Goal: Transaction & Acquisition: Purchase product/service

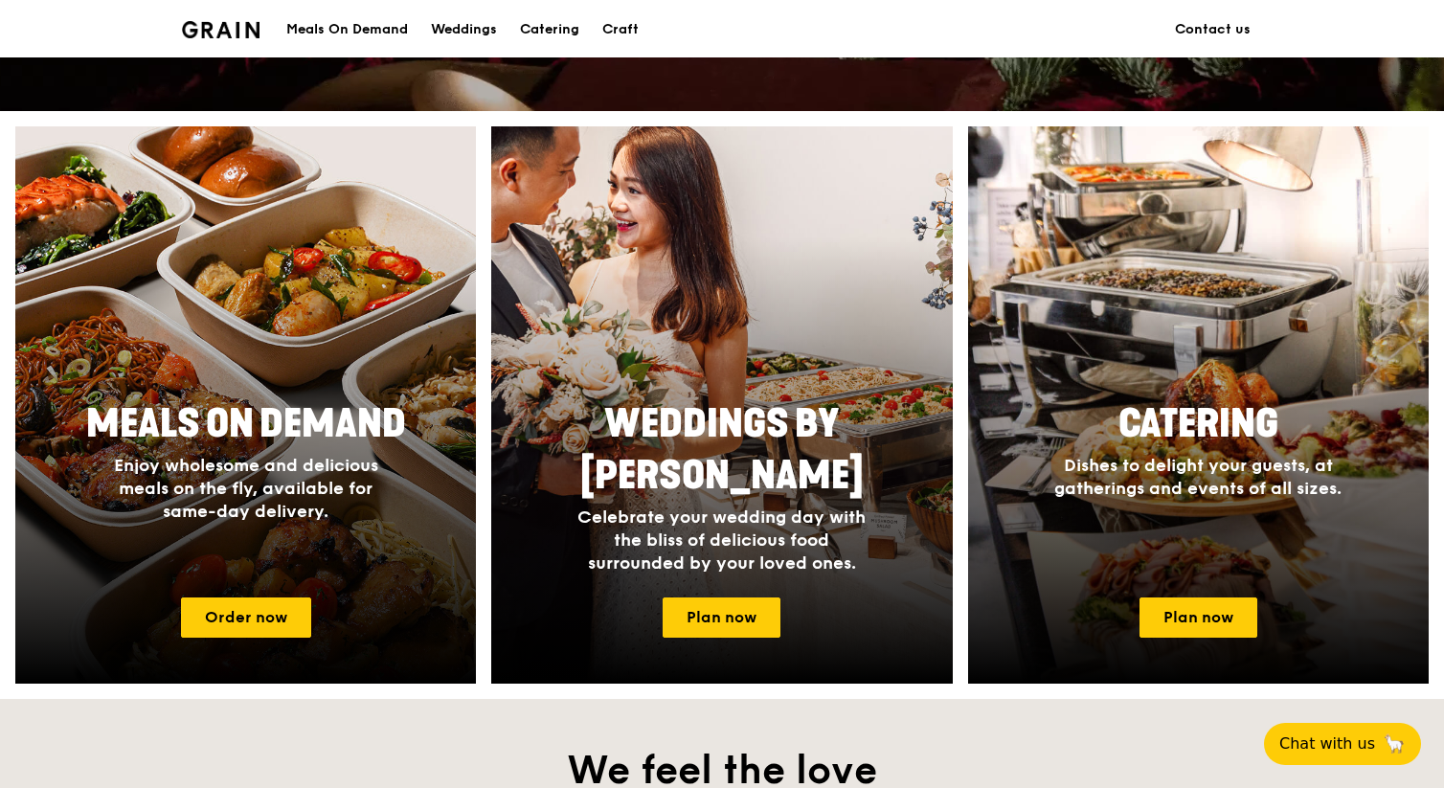
scroll to position [659, 0]
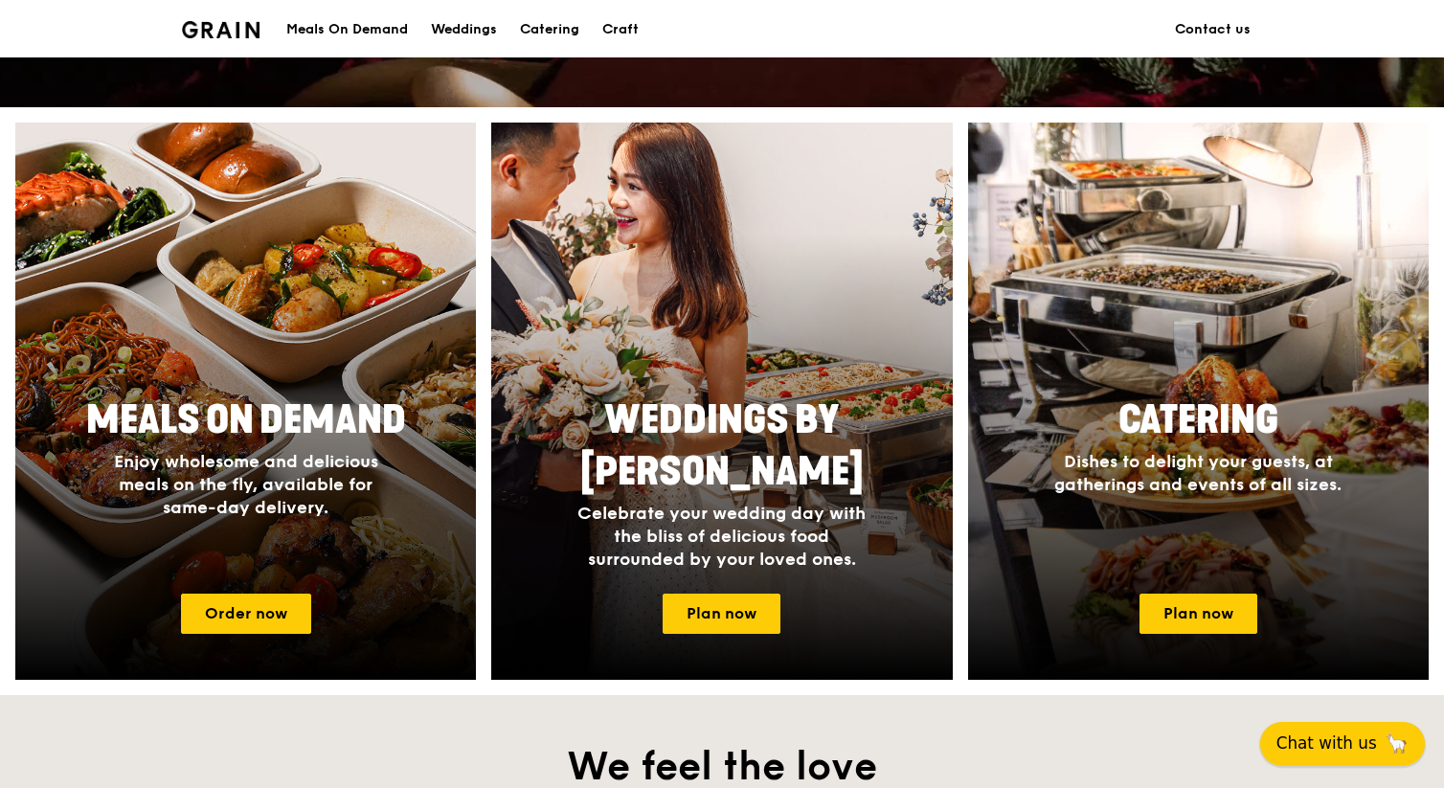
click at [1327, 757] on button "Chat with us 🦙" at bounding box center [1342, 744] width 165 height 44
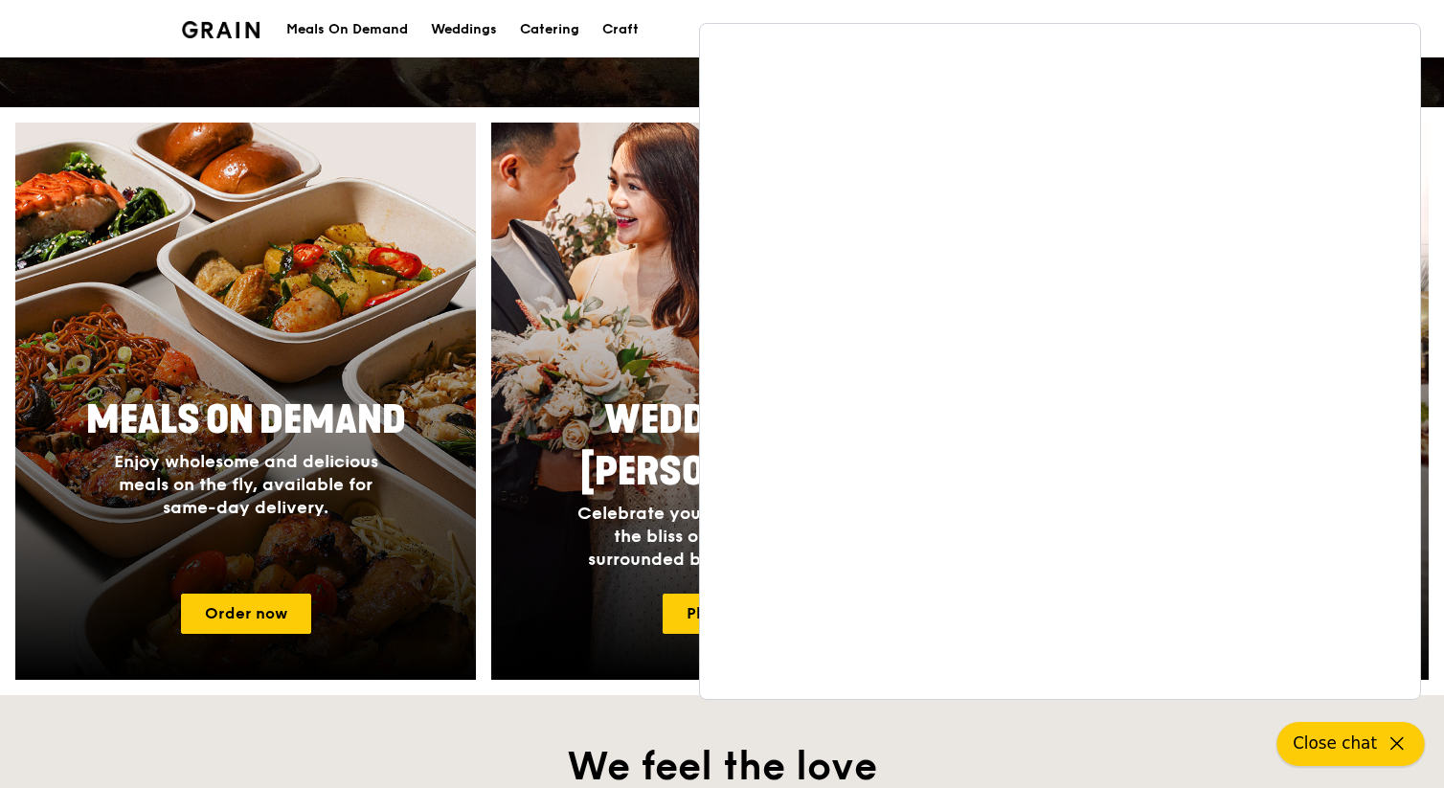
click at [1373, 749] on span "Close chat" at bounding box center [1335, 744] width 84 height 24
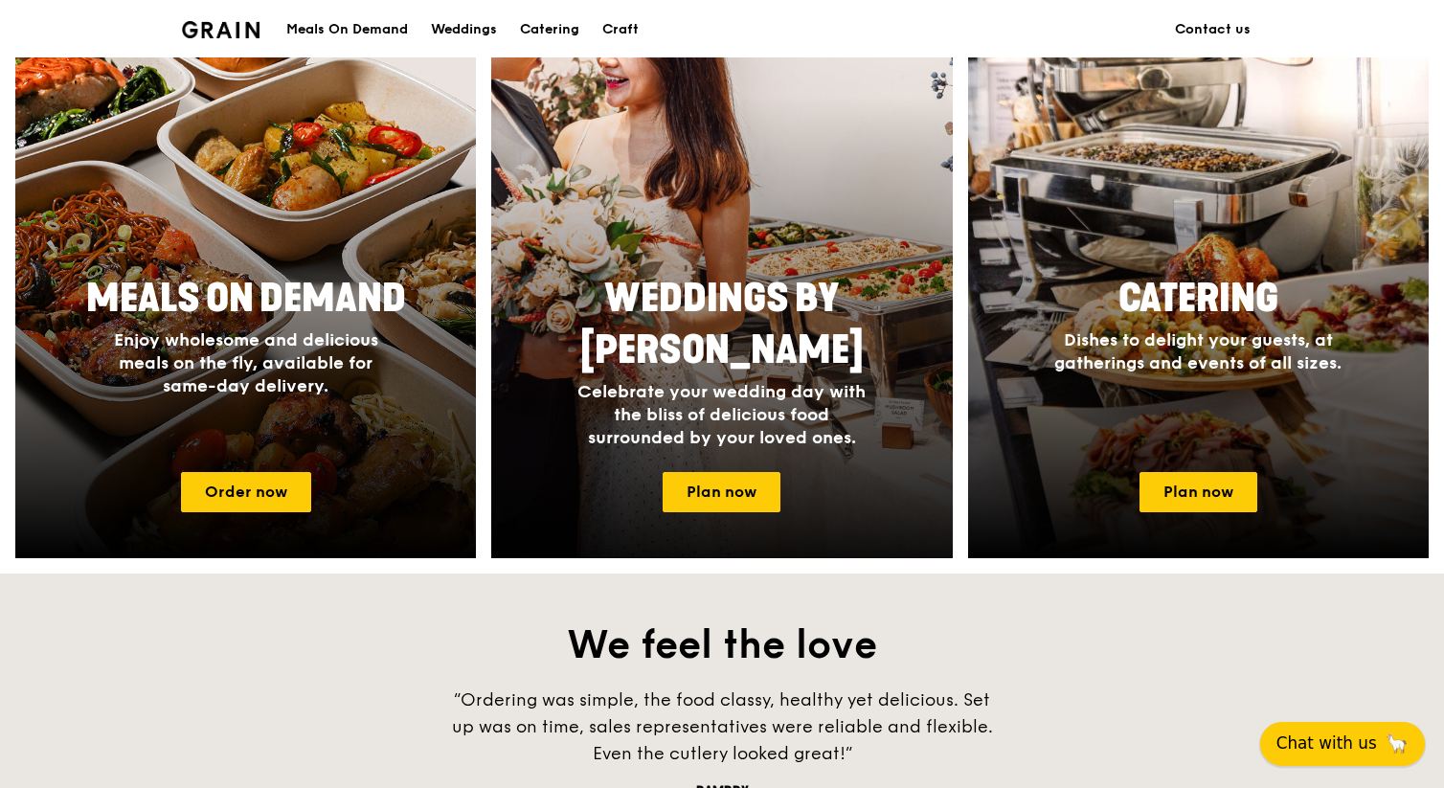
scroll to position [795, 0]
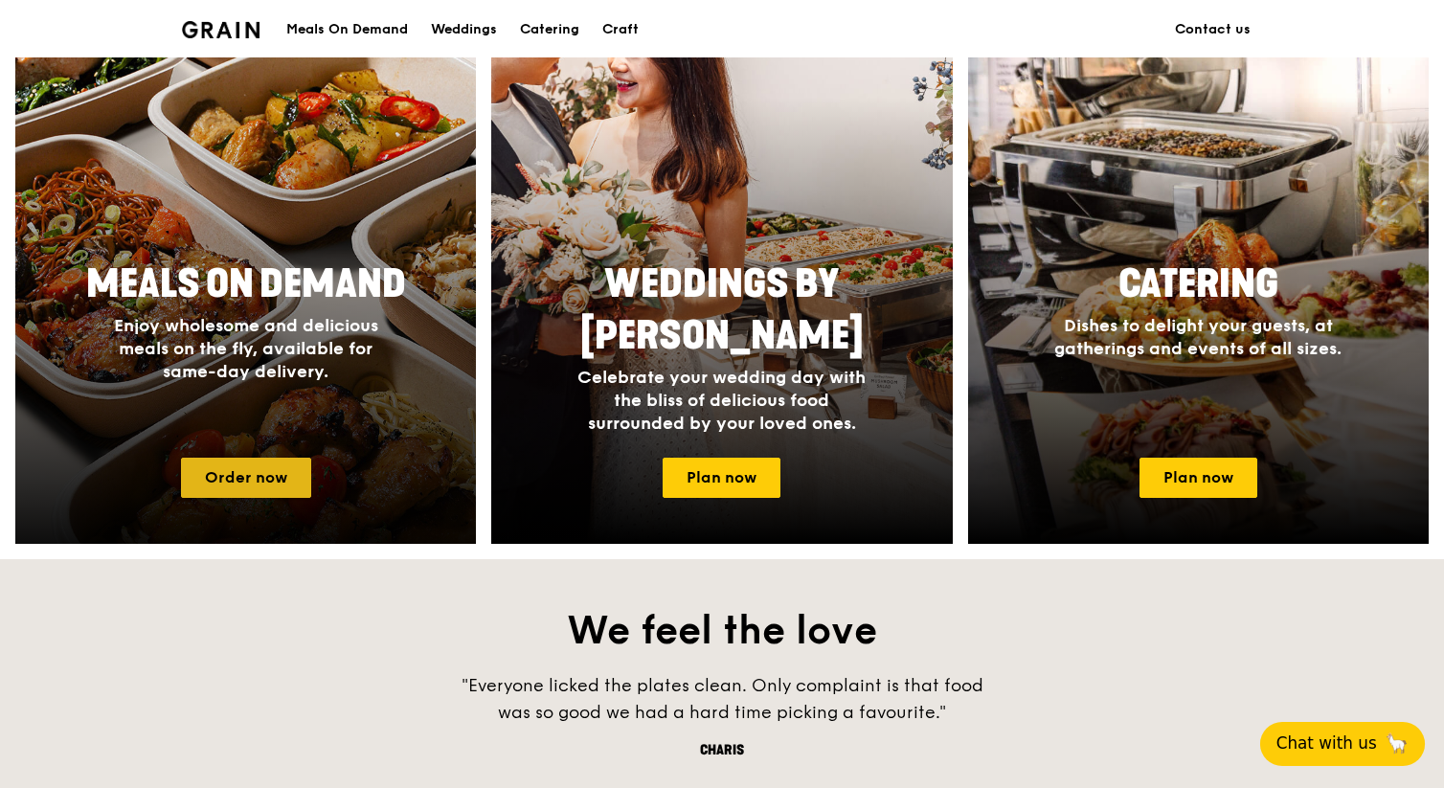
click at [233, 478] on link "Order now" at bounding box center [246, 478] width 130 height 40
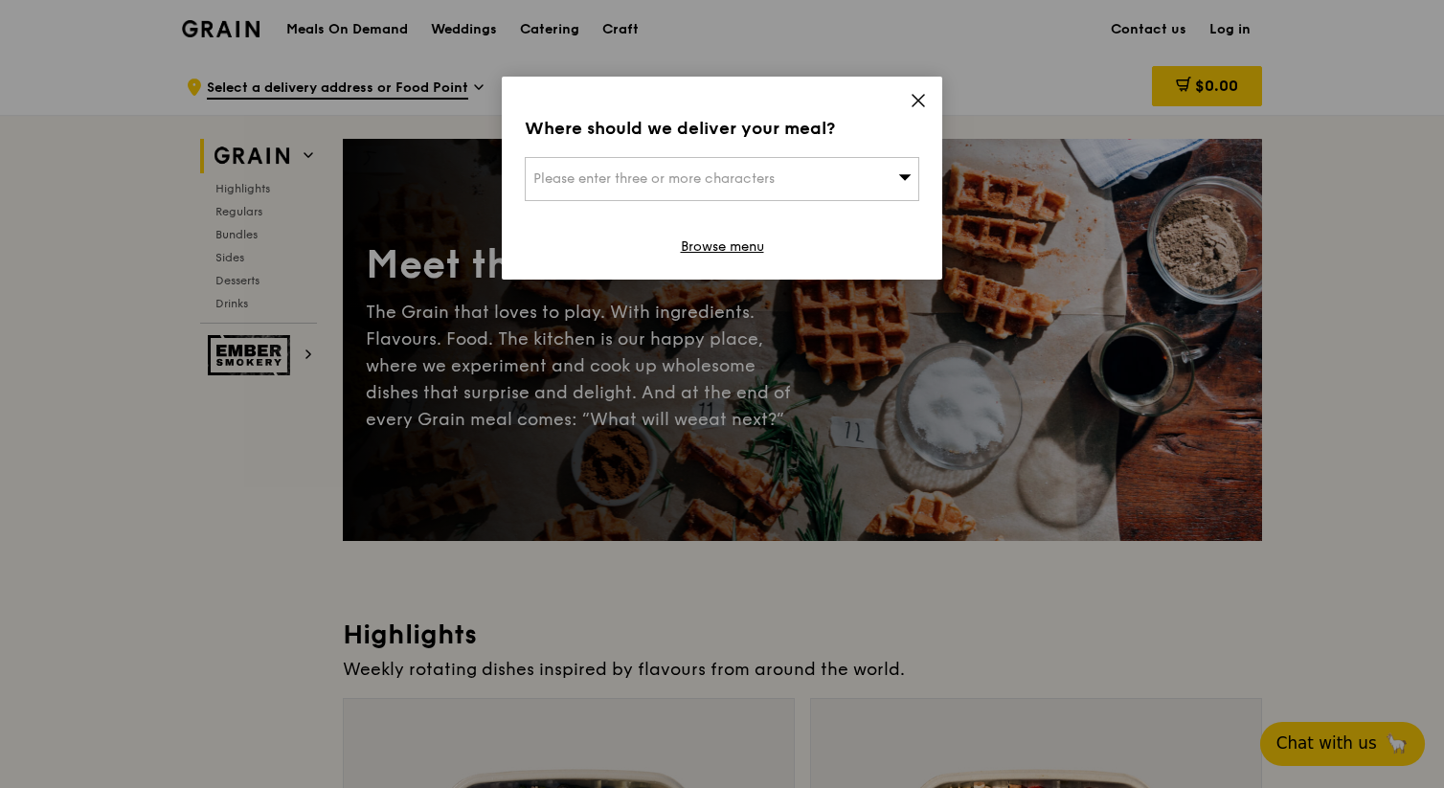
click at [631, 184] on span "Please enter three or more characters" at bounding box center [654, 178] width 241 height 16
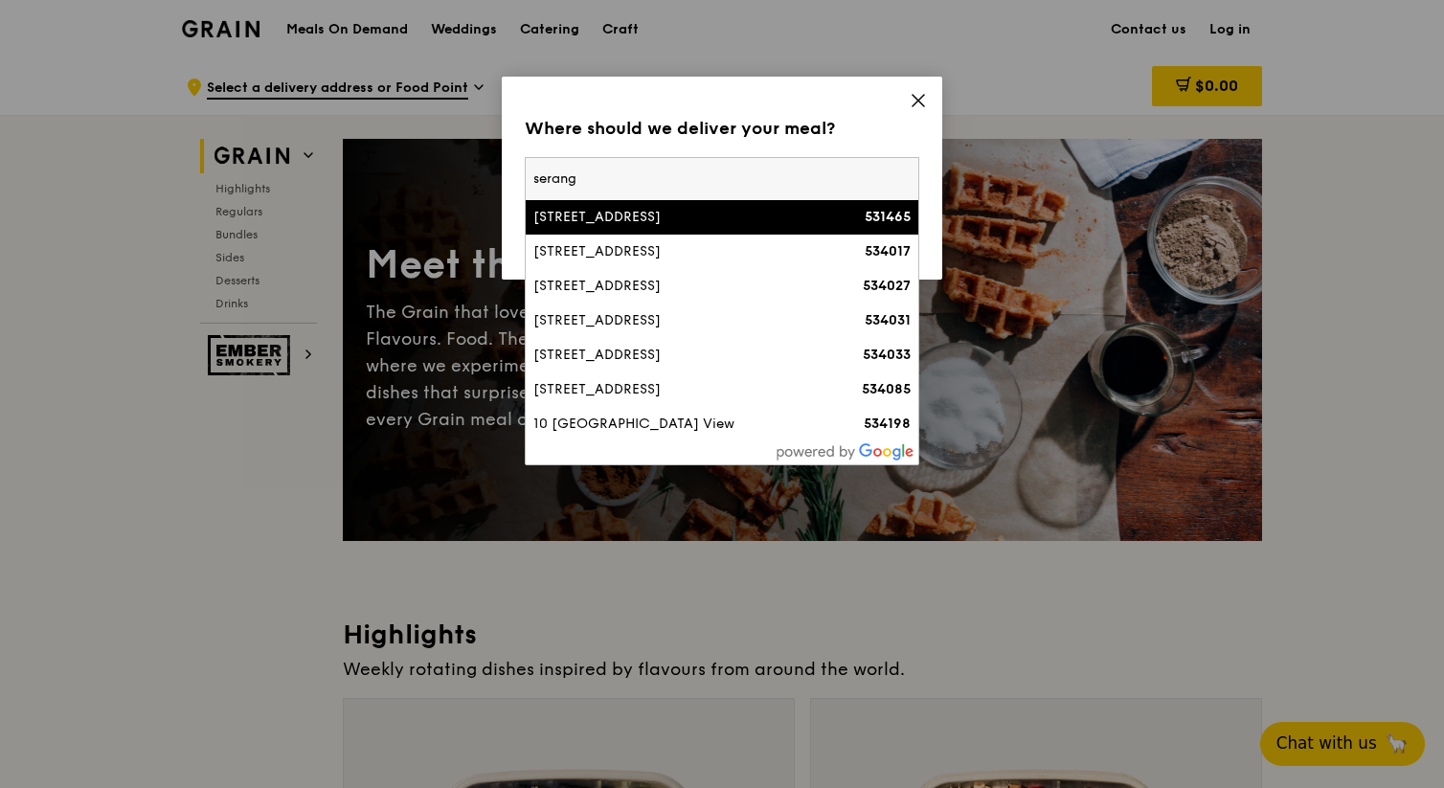
type input "serang"
click at [624, 209] on div "465A Upper Serangoon Road" at bounding box center [676, 217] width 284 height 19
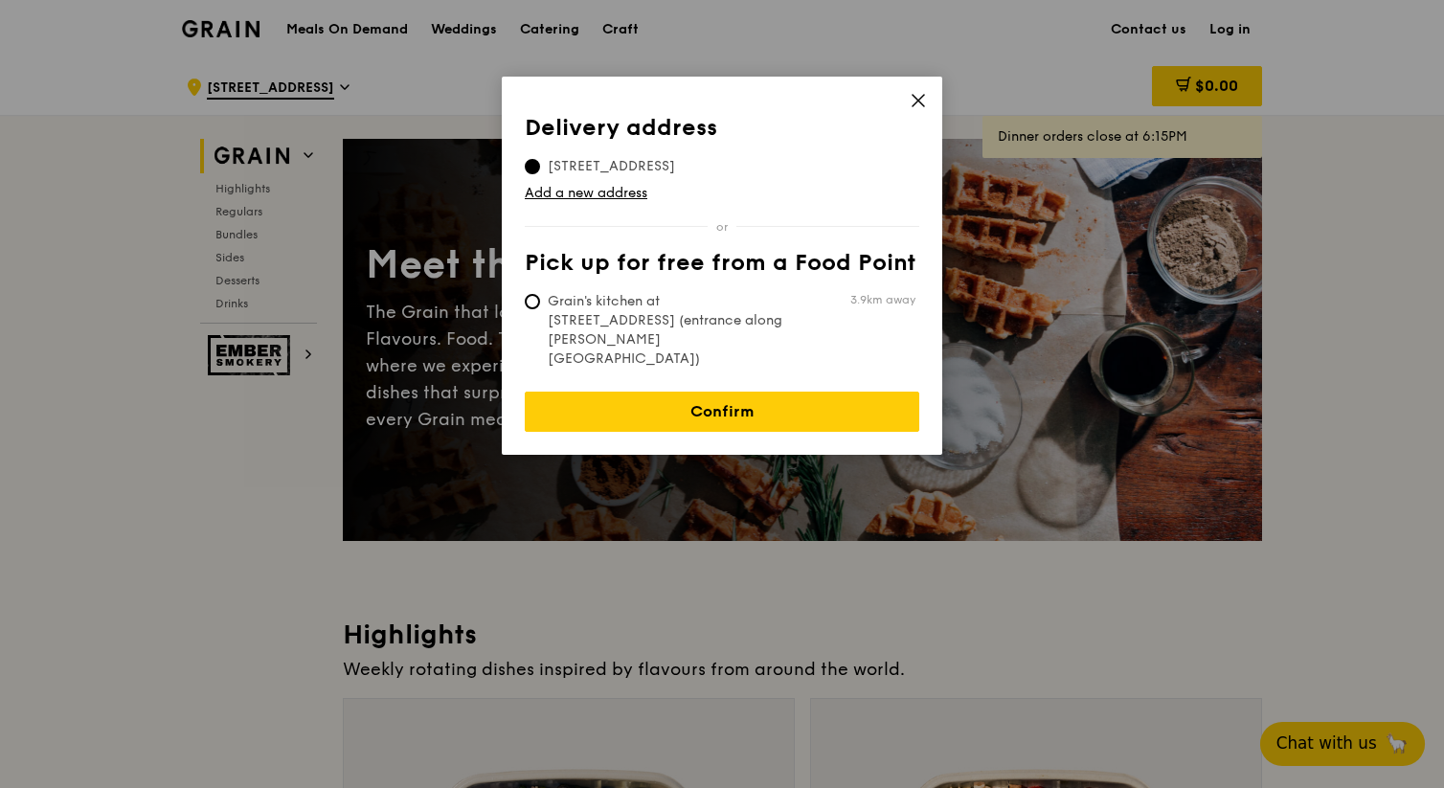
click at [694, 309] on span "Grain's kitchen at 5 Burn Road #05-01 (entrance along Harrison Road)" at bounding box center [667, 330] width 285 height 77
click at [540, 309] on input "Grain's kitchen at 5 Burn Road #05-01 (entrance along Harrison Road) 3.9km away" at bounding box center [532, 301] width 15 height 15
radio input "true"
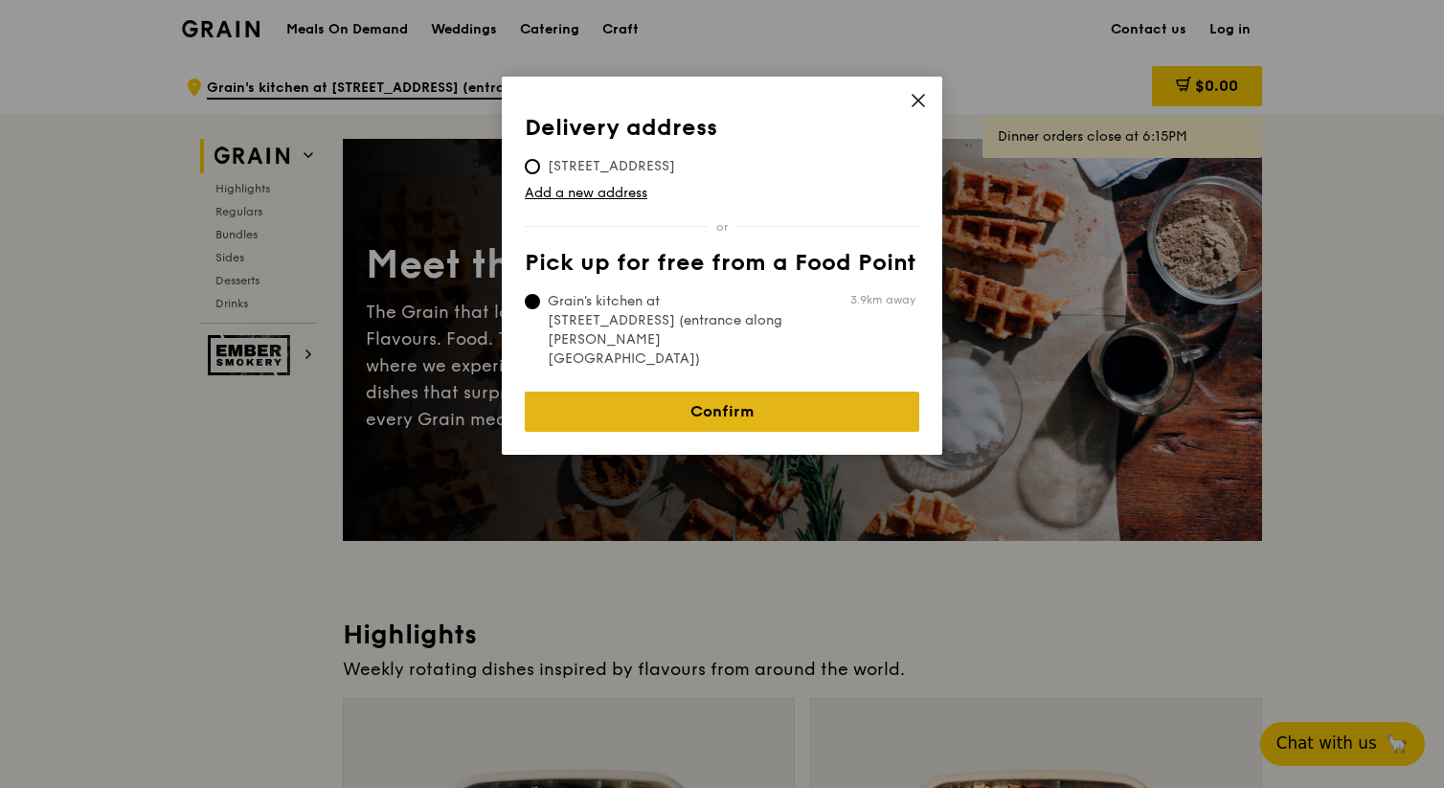
click at [703, 392] on link "Confirm" at bounding box center [722, 412] width 395 height 40
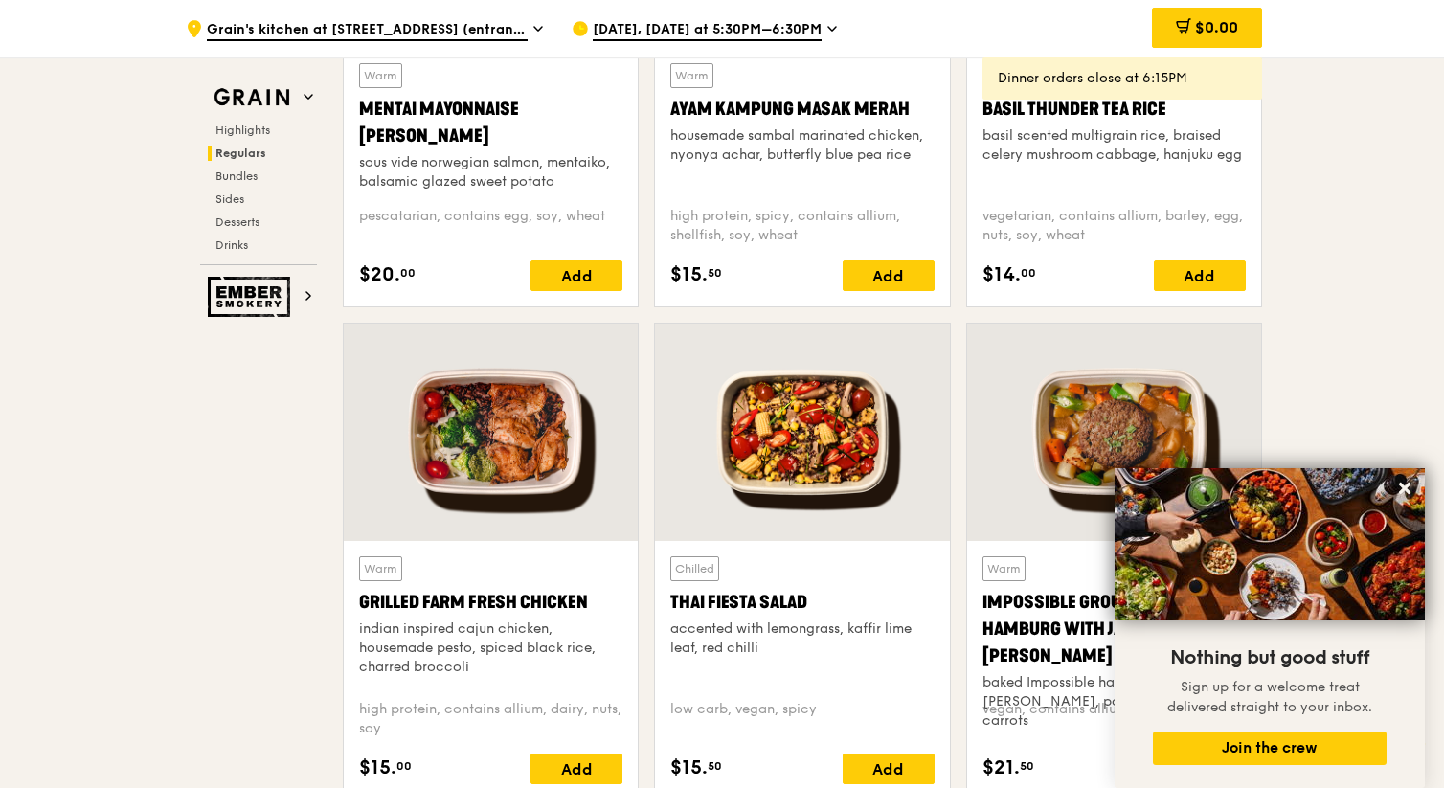
scroll to position [1957, 0]
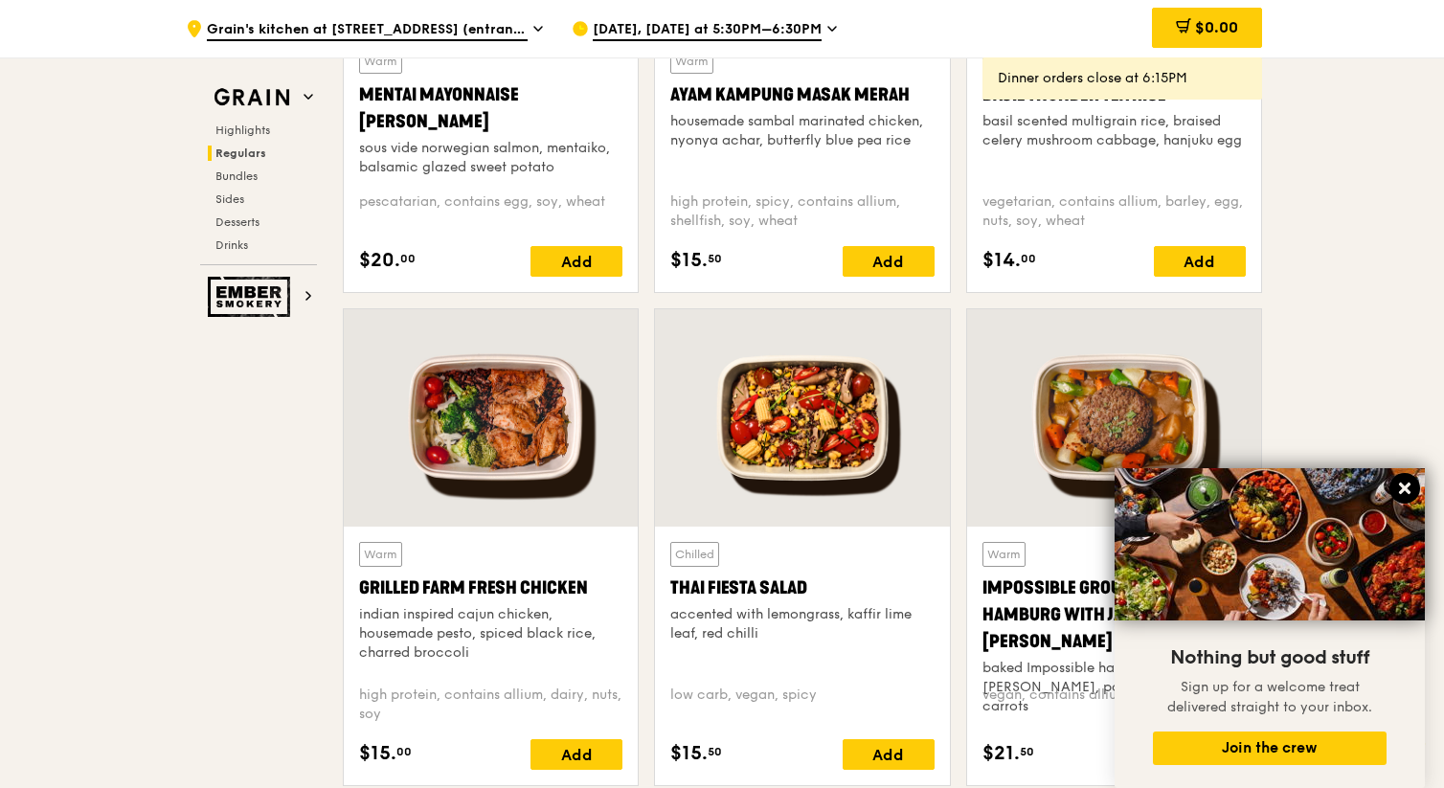
click at [1407, 491] on icon at bounding box center [1404, 488] width 11 height 11
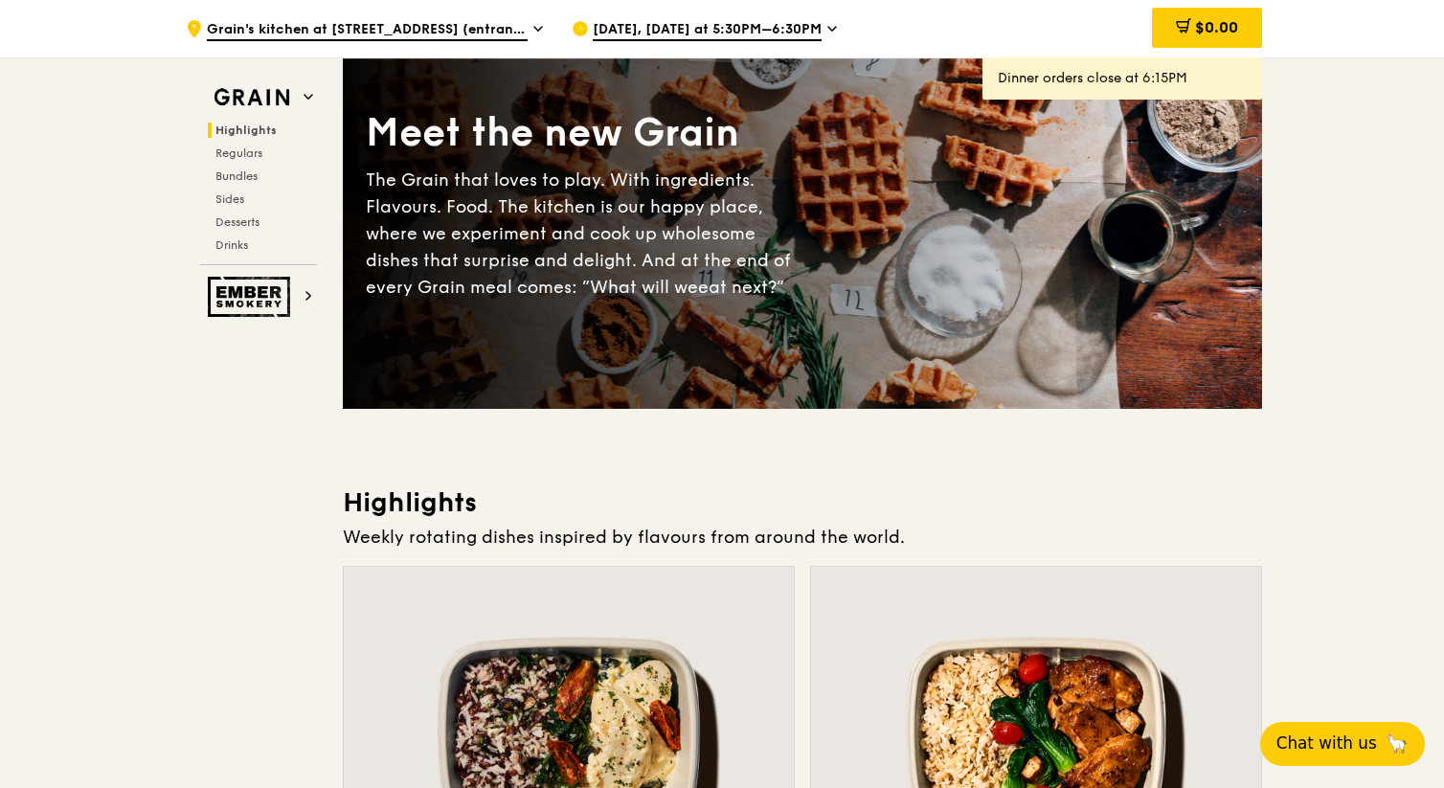
scroll to position [0, 0]
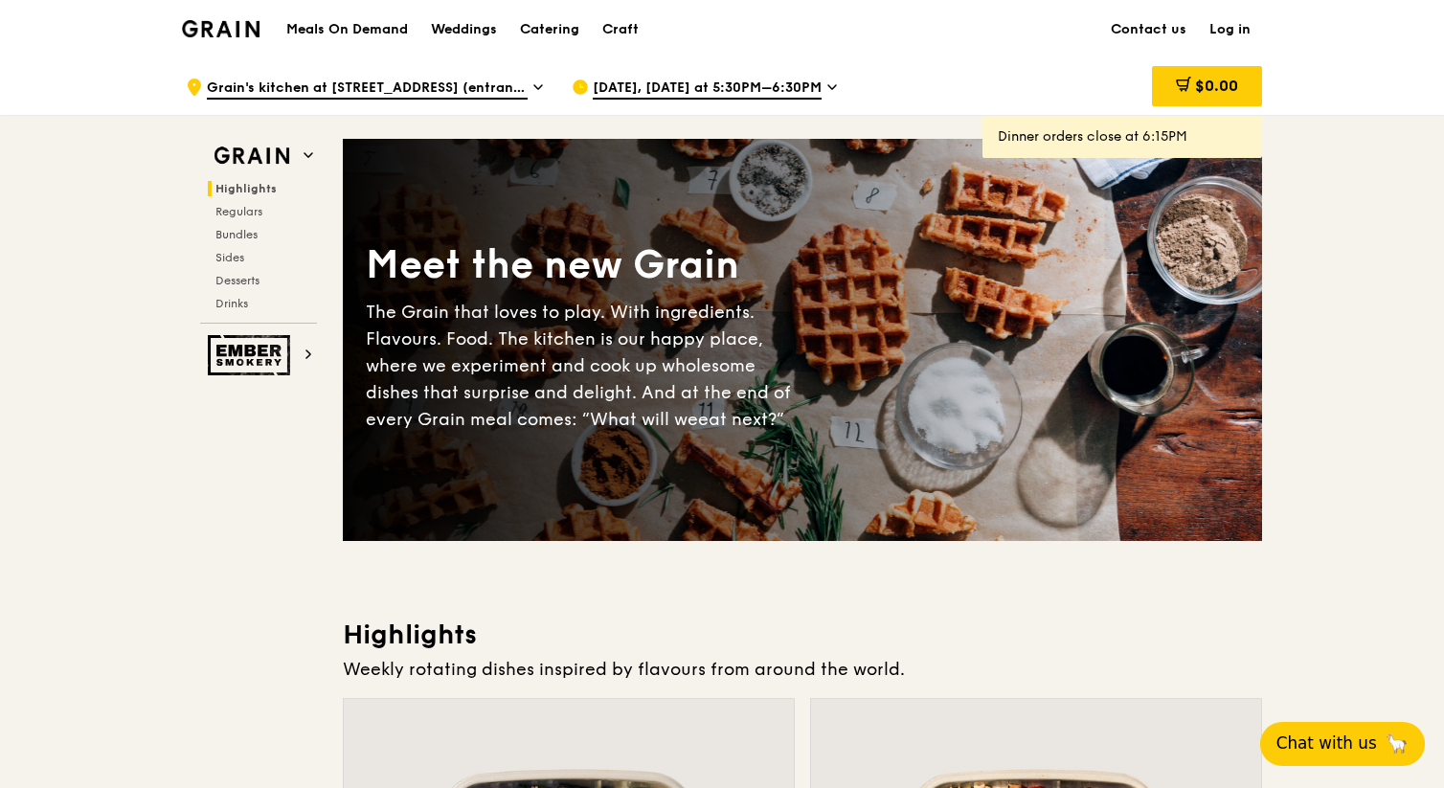
click at [828, 88] on icon at bounding box center [833, 87] width 10 height 17
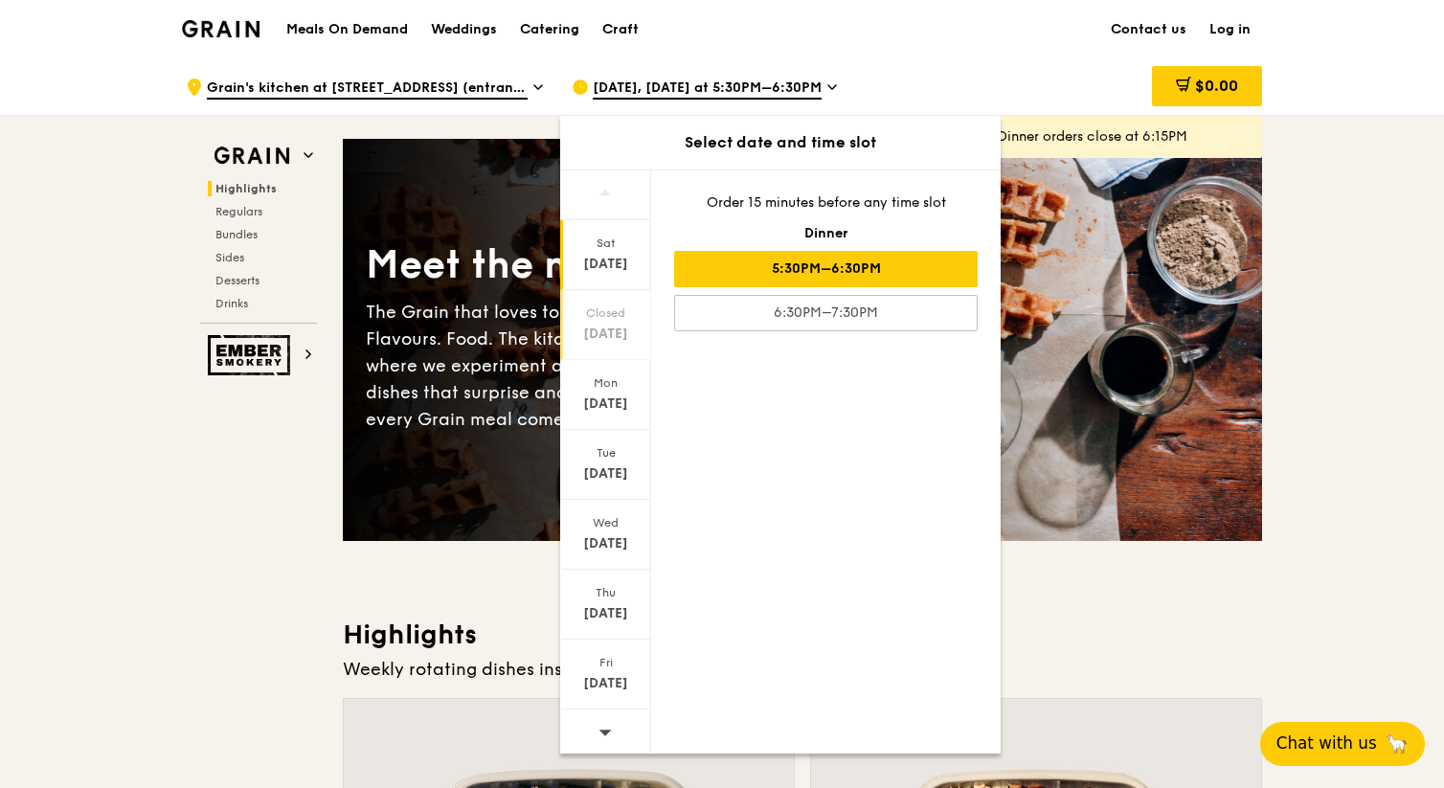
click at [618, 318] on div "Closed" at bounding box center [605, 313] width 85 height 15
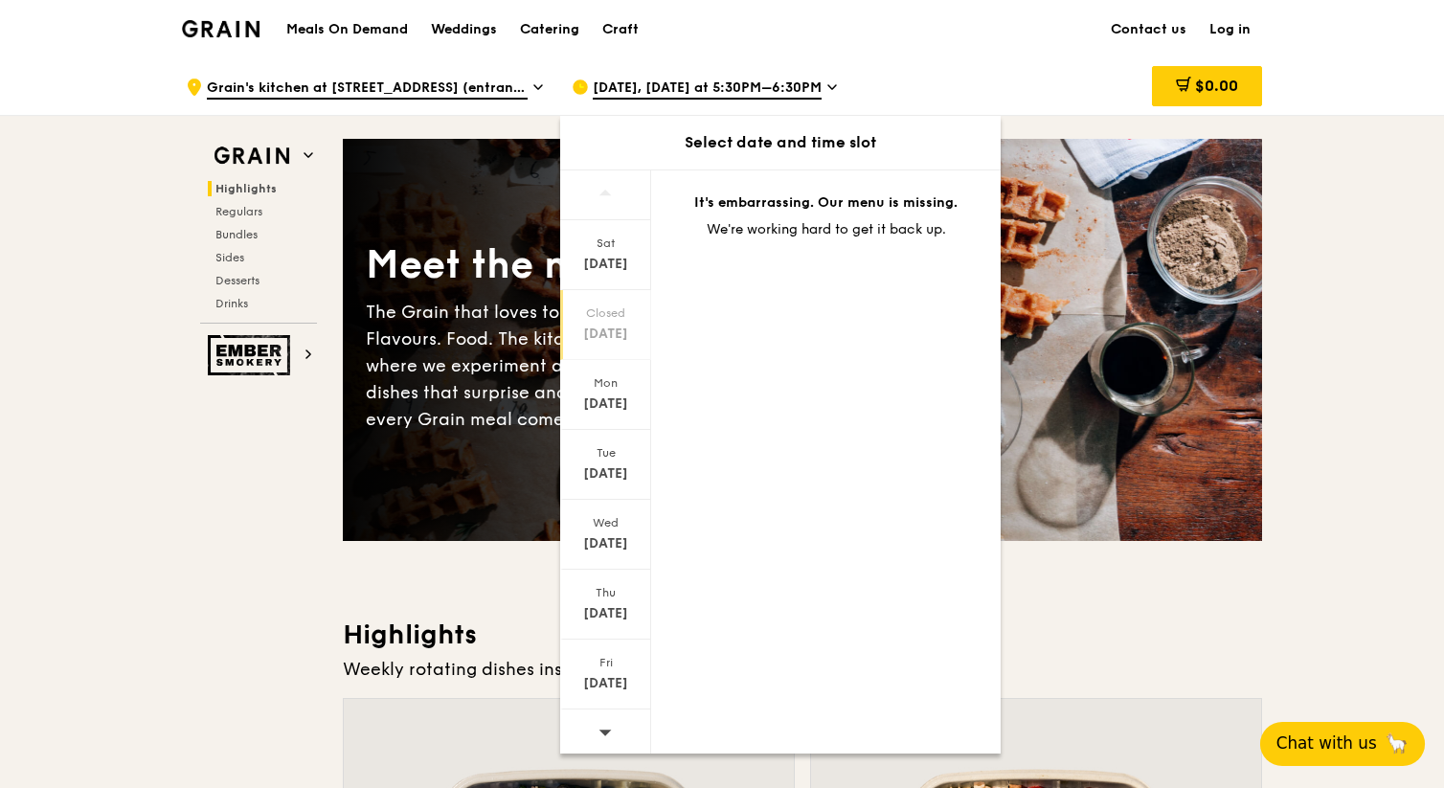
click at [850, 41] on div "Meals On Demand Weddings Catering Craft Contact us Log in" at bounding box center [722, 29] width 1080 height 58
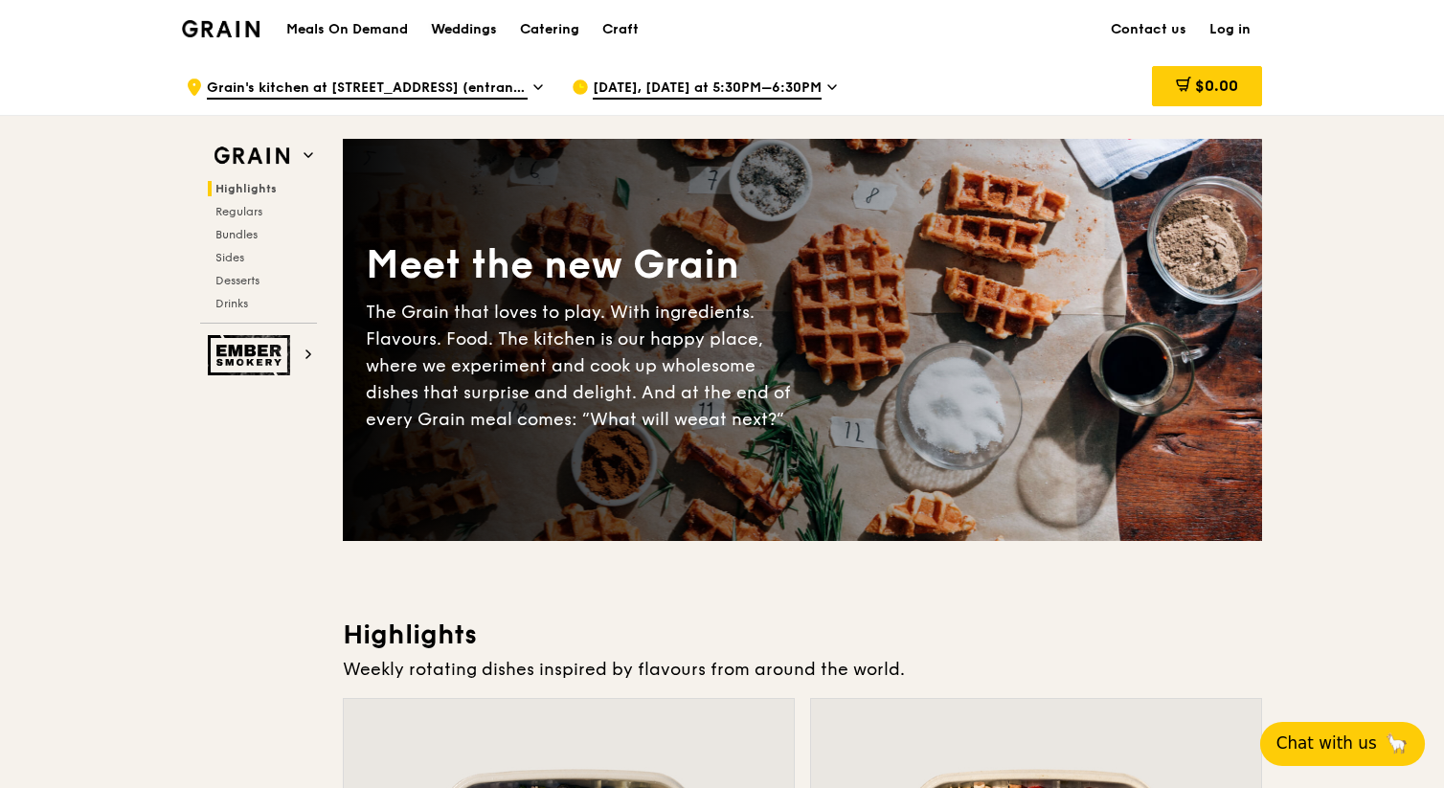
click at [459, 29] on div "Weddings" at bounding box center [464, 29] width 66 height 57
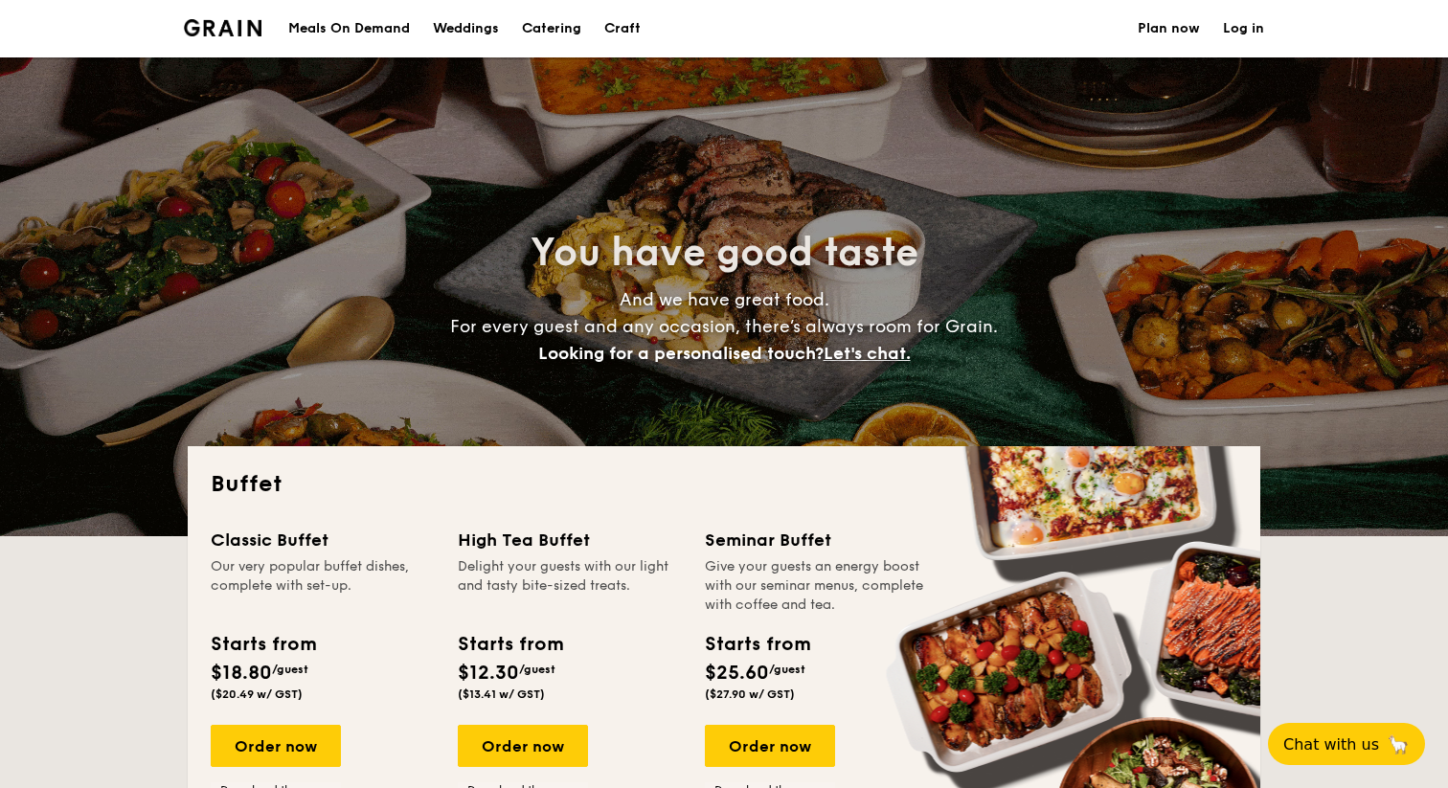
select select
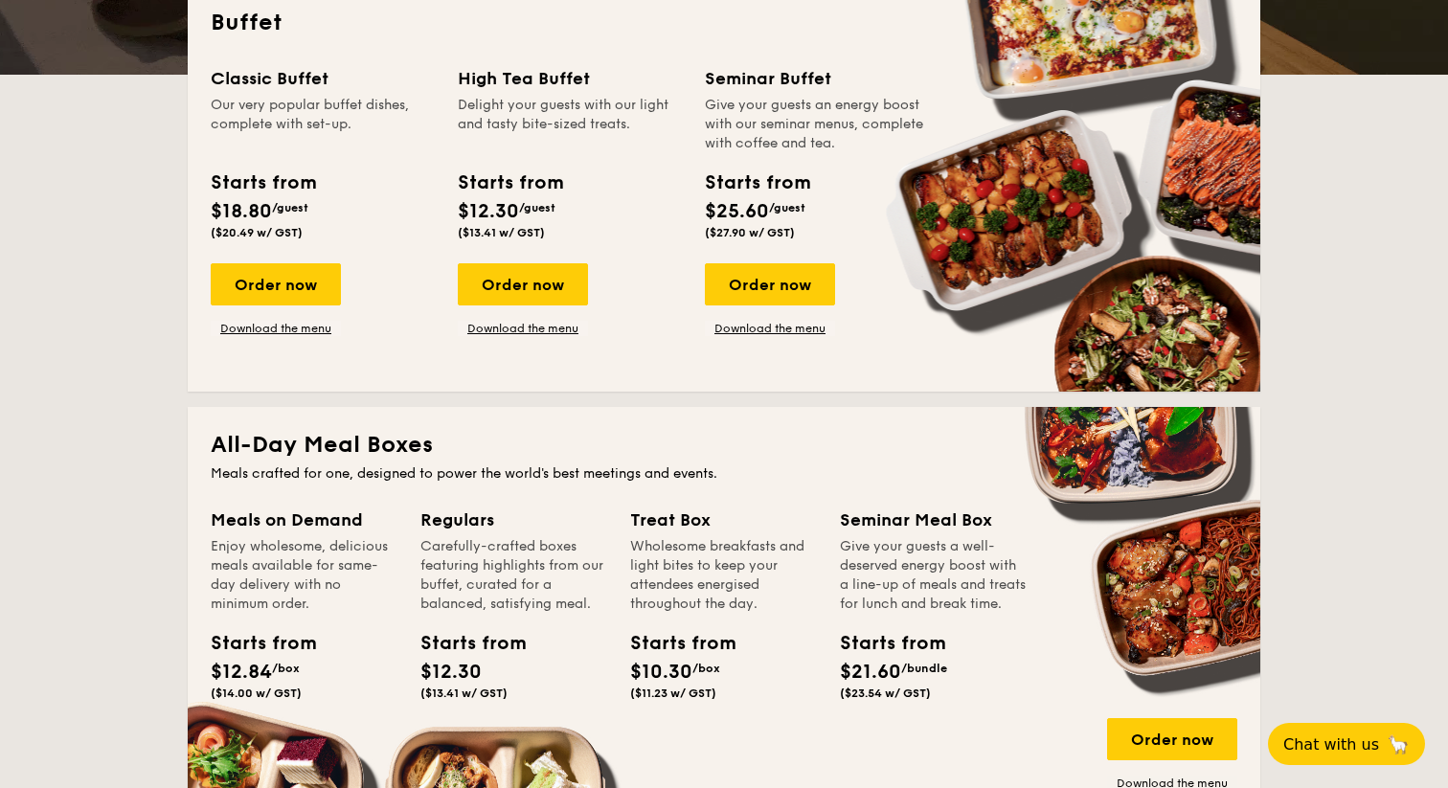
scroll to position [439, 0]
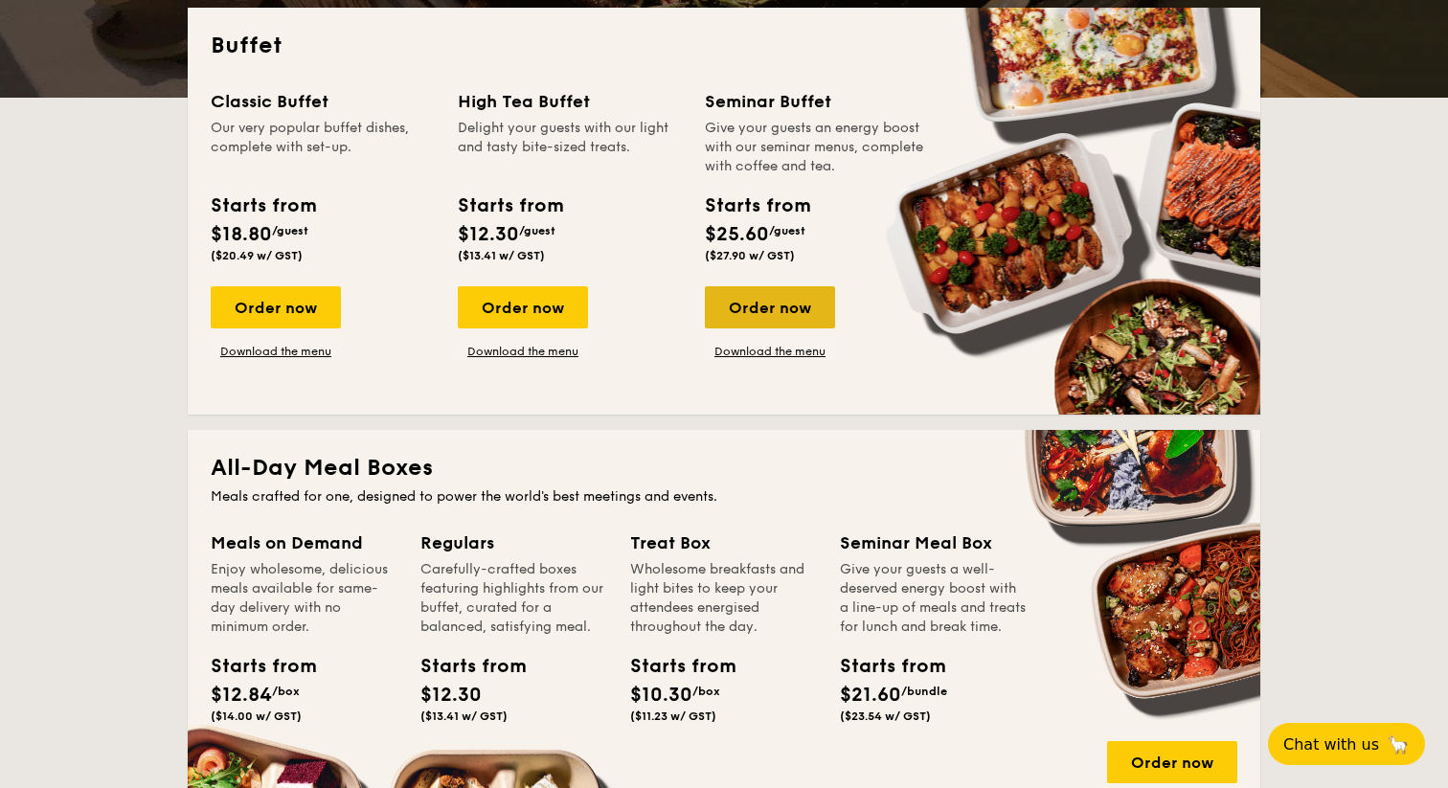
click at [742, 318] on div "Order now" at bounding box center [770, 307] width 130 height 42
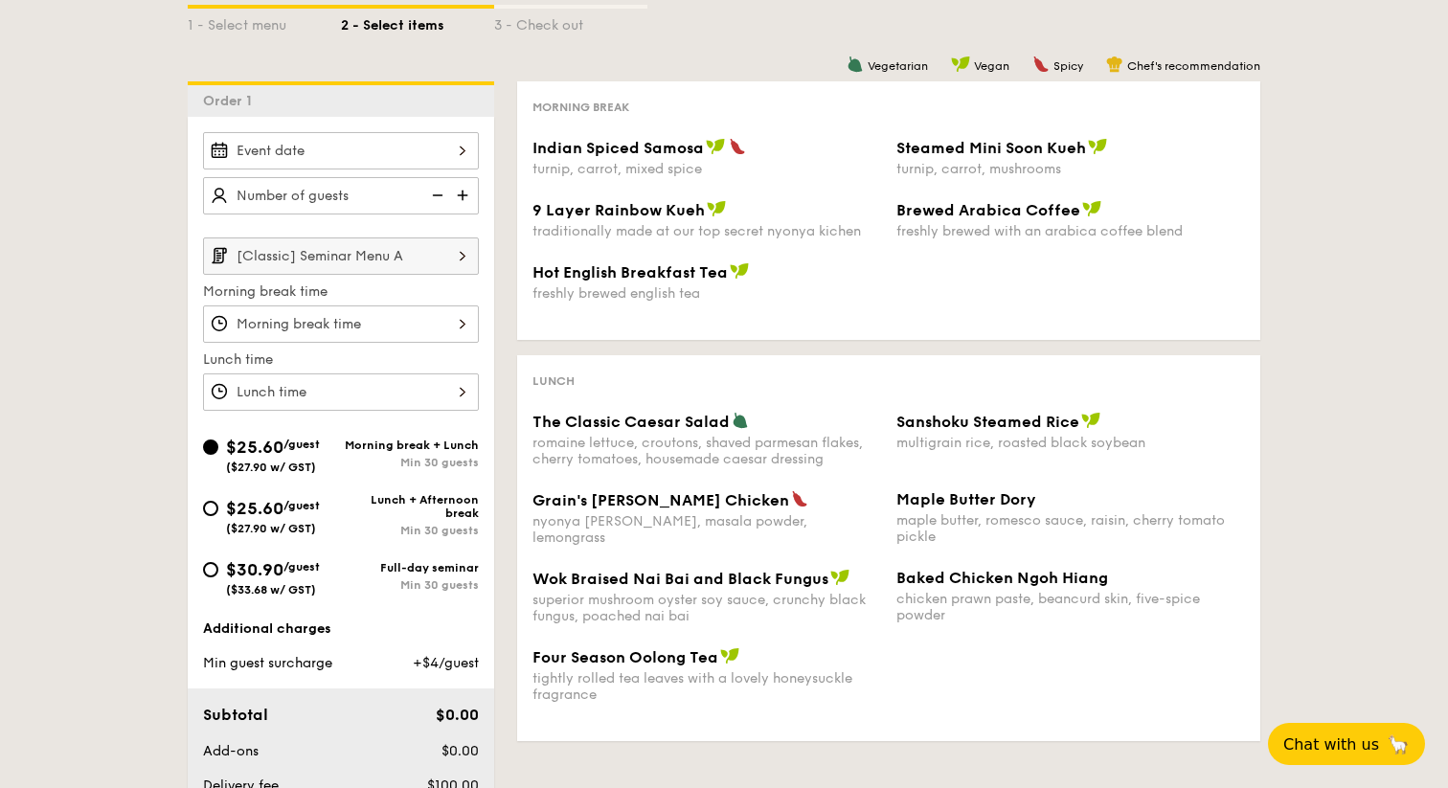
scroll to position [385, 0]
click at [466, 191] on img at bounding box center [464, 196] width 29 height 36
click at [468, 198] on img at bounding box center [464, 196] width 29 height 36
click at [468, 199] on img at bounding box center [464, 196] width 29 height 36
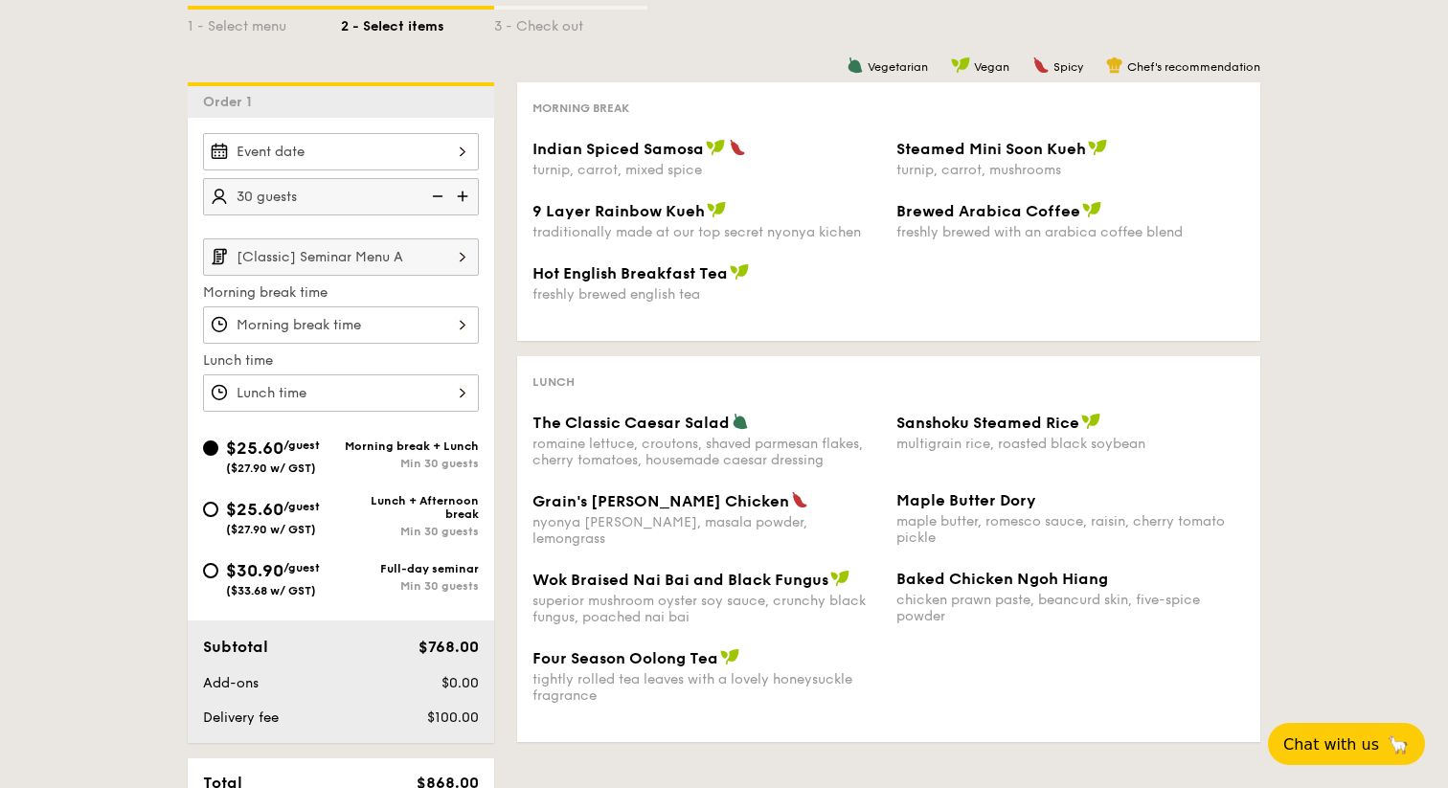
click at [468, 199] on img at bounding box center [464, 196] width 29 height 36
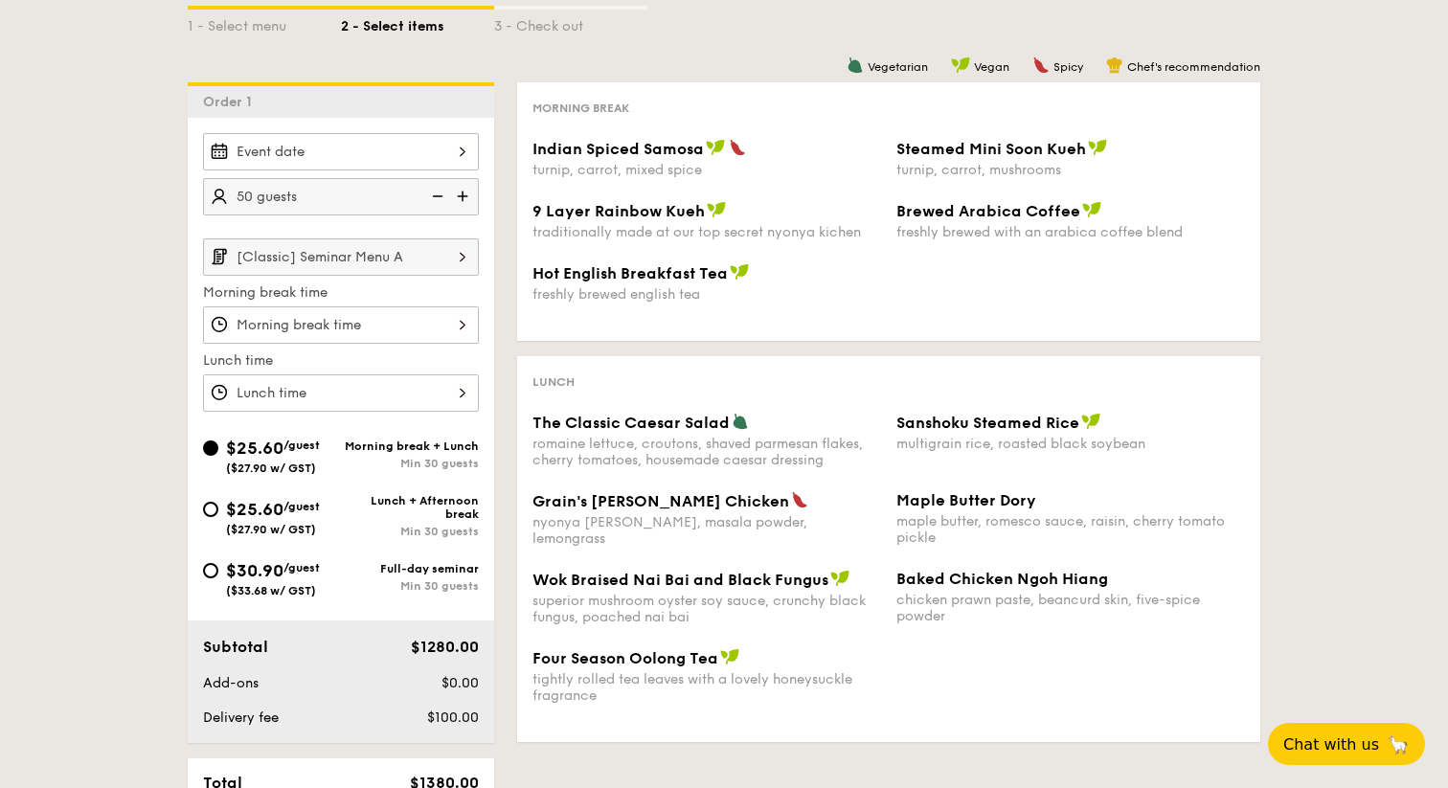
type input "55 guests"
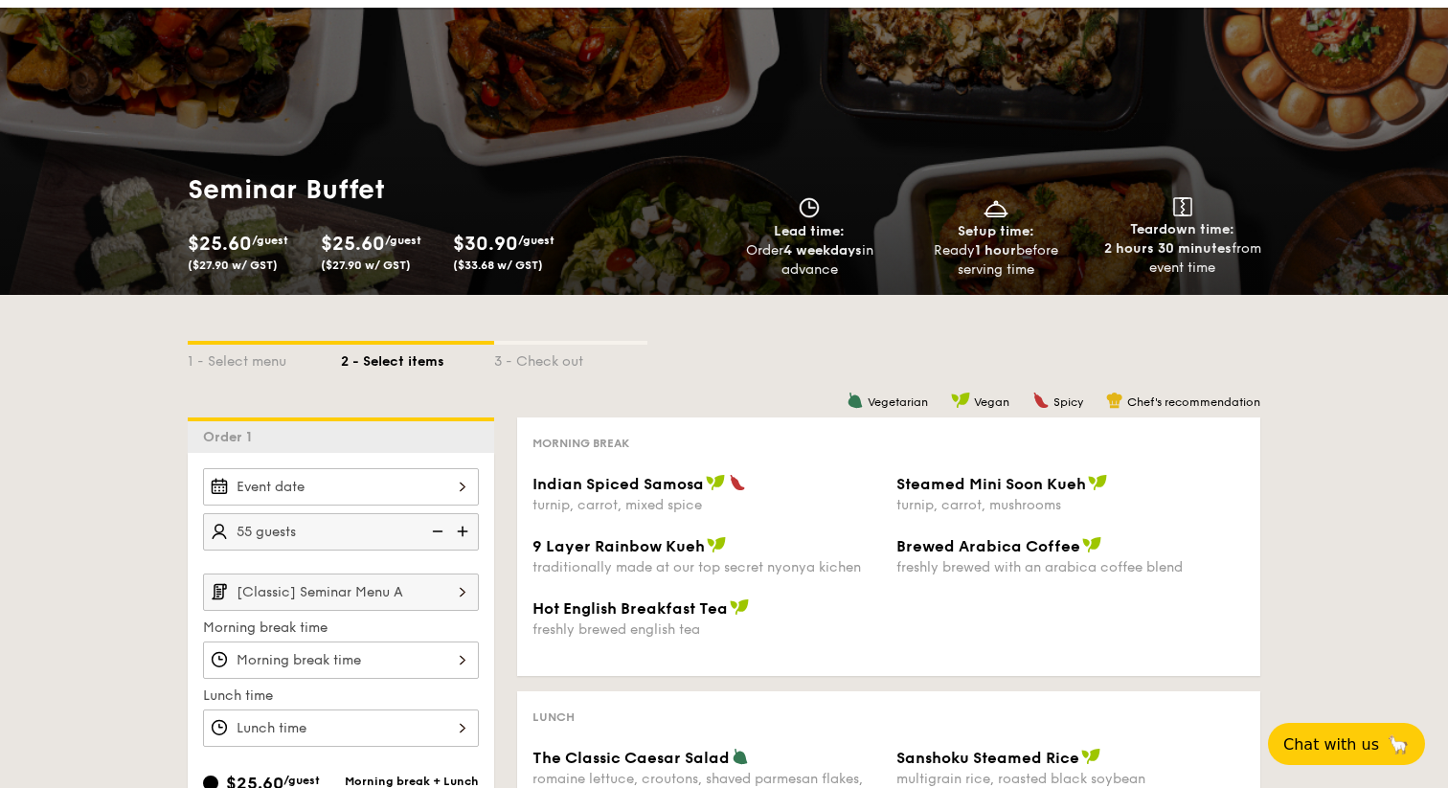
scroll to position [0, 0]
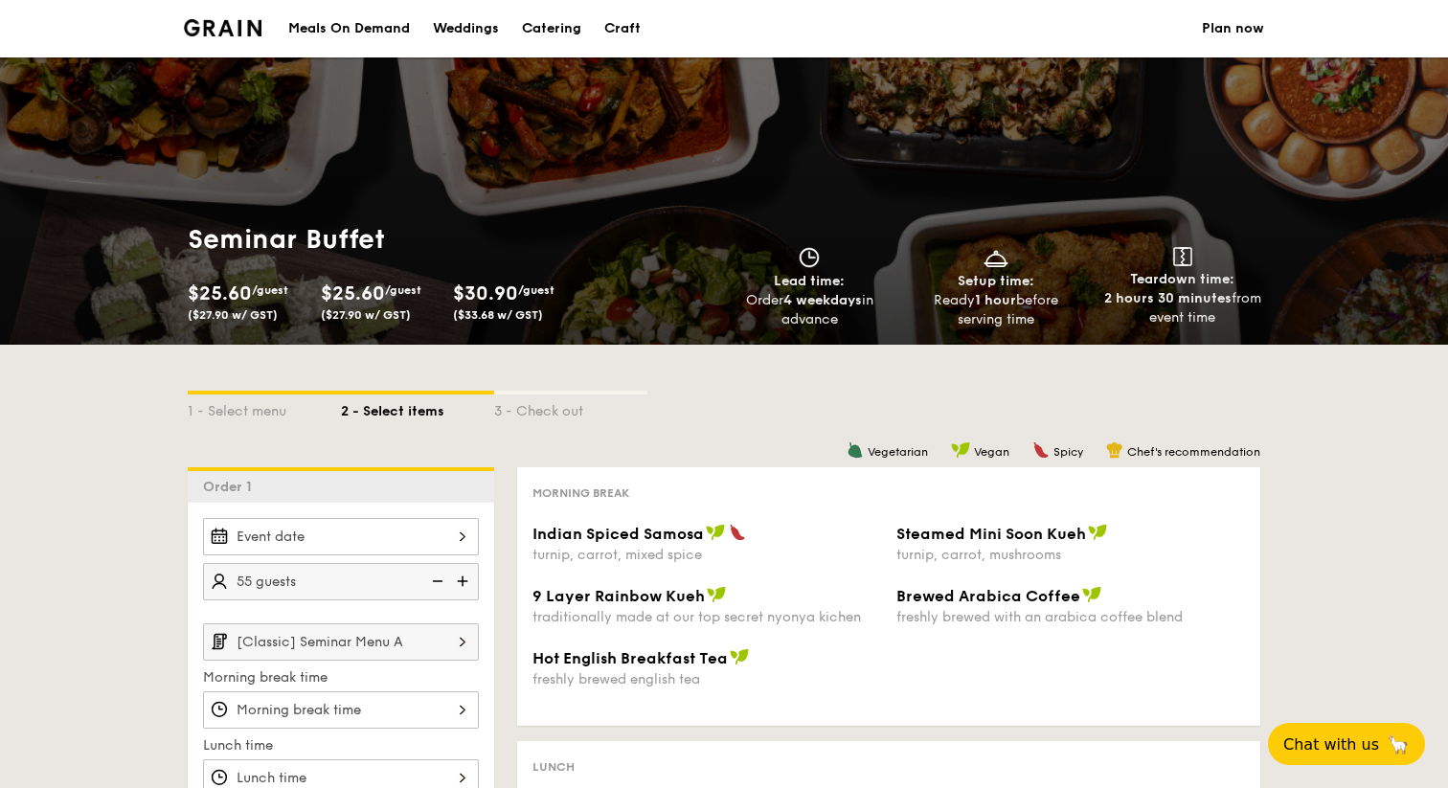
click at [535, 25] on div "Catering" at bounding box center [551, 28] width 59 height 57
select select
